Goal: Task Accomplishment & Management: Manage account settings

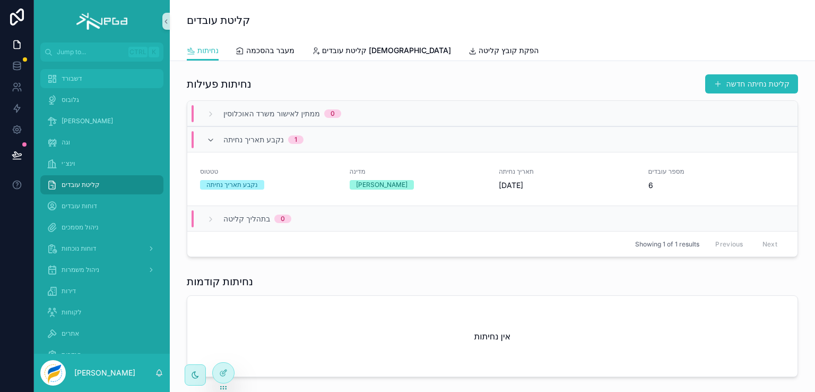
click at [68, 76] on span "דשבורד" at bounding box center [72, 78] width 21 height 8
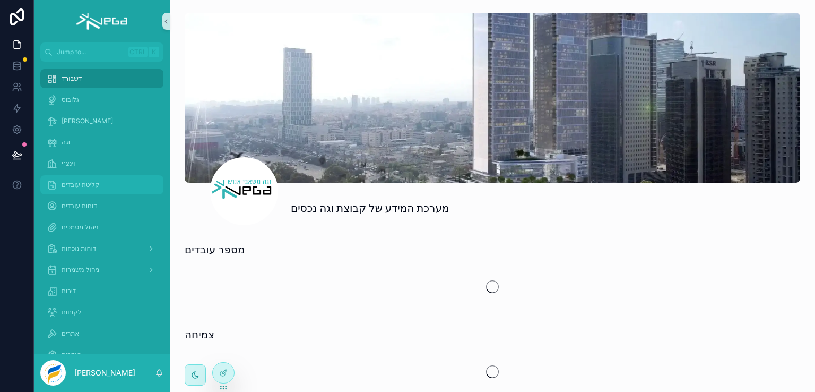
click at [76, 181] on span "קליטת עובדים" at bounding box center [81, 184] width 38 height 8
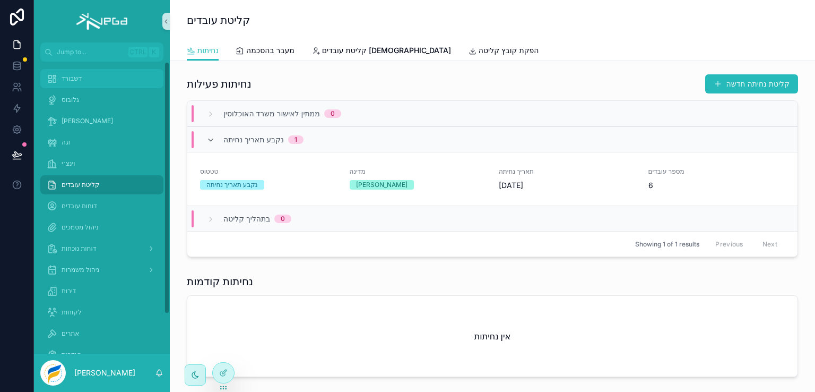
click at [73, 74] on span "דשבורד" at bounding box center [72, 78] width 21 height 8
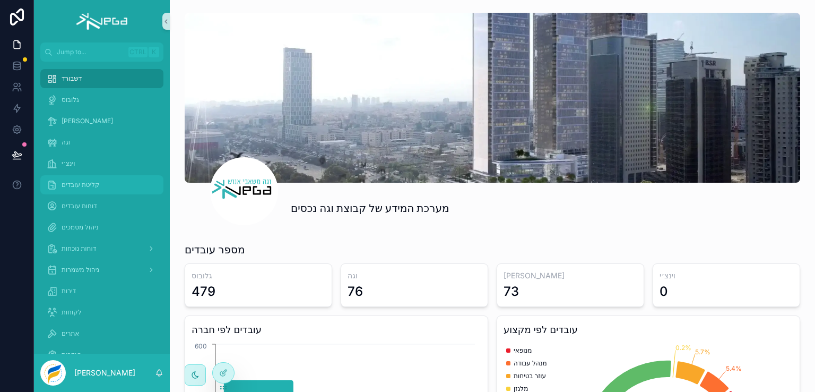
click at [81, 180] on span "קליטת עובדים" at bounding box center [81, 184] width 38 height 8
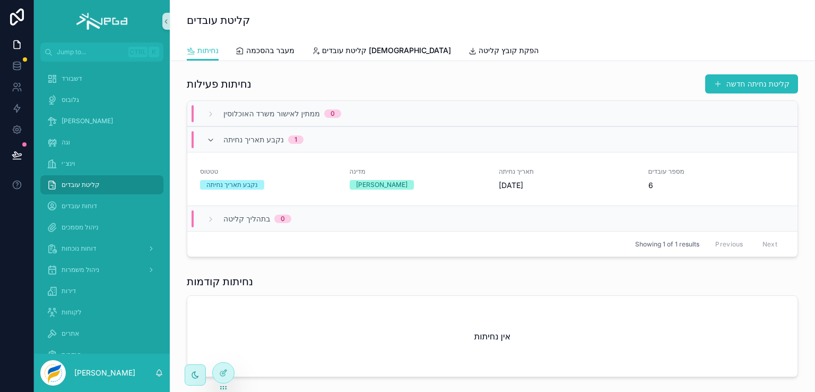
click at [745, 82] on button "קליטת נחיתה חדשה" at bounding box center [751, 83] width 93 height 19
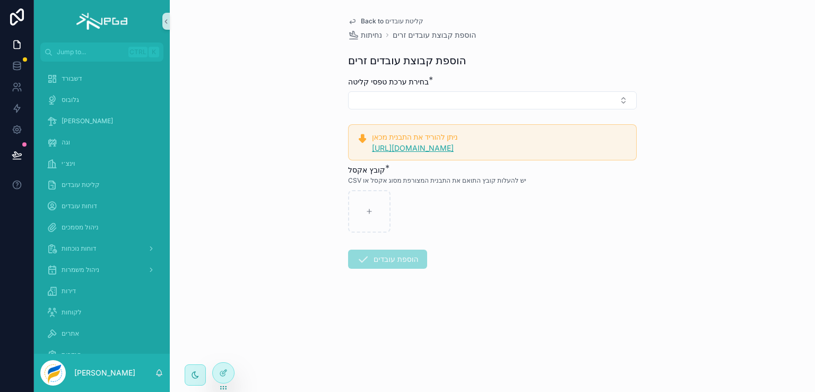
click at [424, 149] on link "[URL][DOMAIN_NAME]" at bounding box center [413, 147] width 82 height 9
click at [417, 149] on link "[URL][DOMAIN_NAME]" at bounding box center [413, 147] width 82 height 9
click at [412, 146] on link "[URL][DOMAIN_NAME]" at bounding box center [413, 147] width 82 height 9
click at [68, 76] on span "דשבורד" at bounding box center [72, 78] width 21 height 8
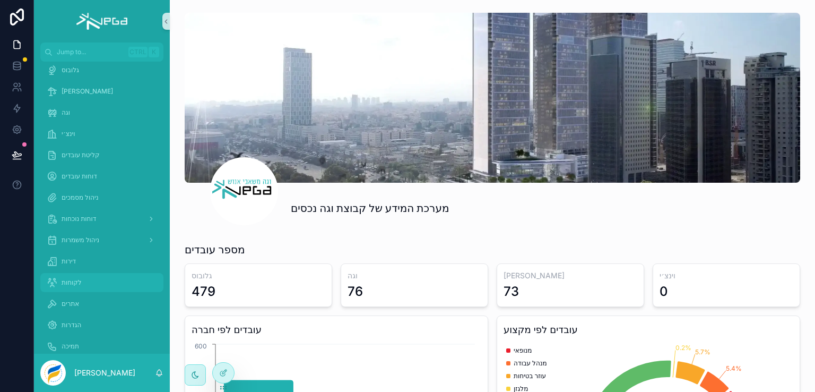
scroll to position [46, 0]
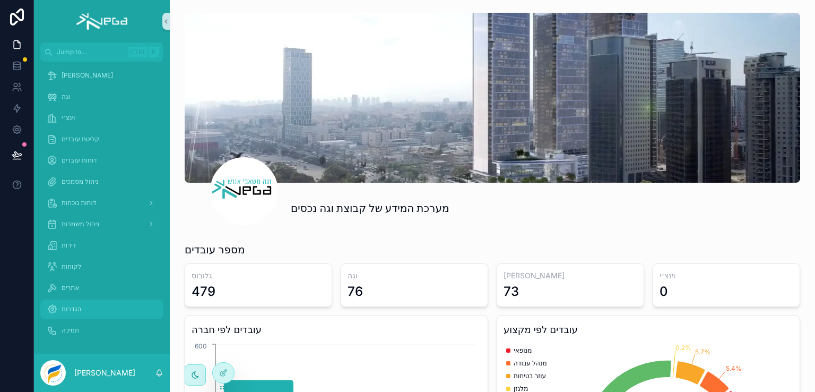
click at [75, 308] on span "הגדרות" at bounding box center [72, 309] width 20 height 8
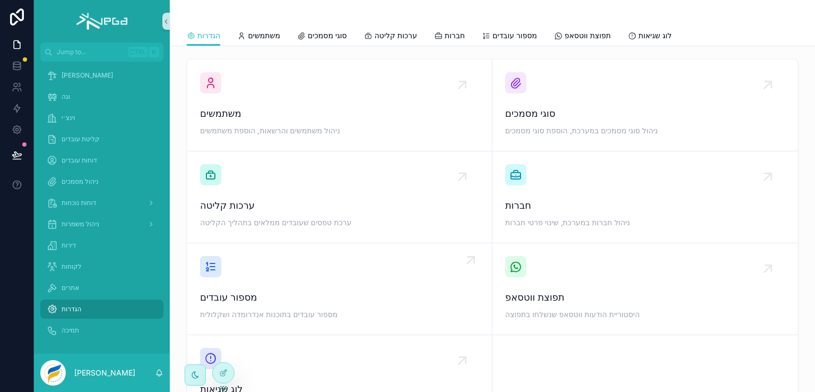
click at [233, 275] on div "מספור עובדים מספור עובדים בתוכנות אנדרומדה ושקלולית" at bounding box center [339, 289] width 279 height 66
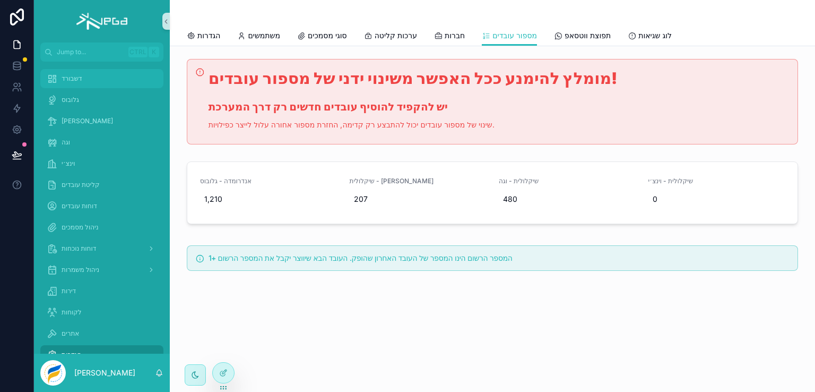
click at [77, 80] on span "דשבורד" at bounding box center [72, 78] width 21 height 8
